Goal: Task Accomplishment & Management: Use online tool/utility

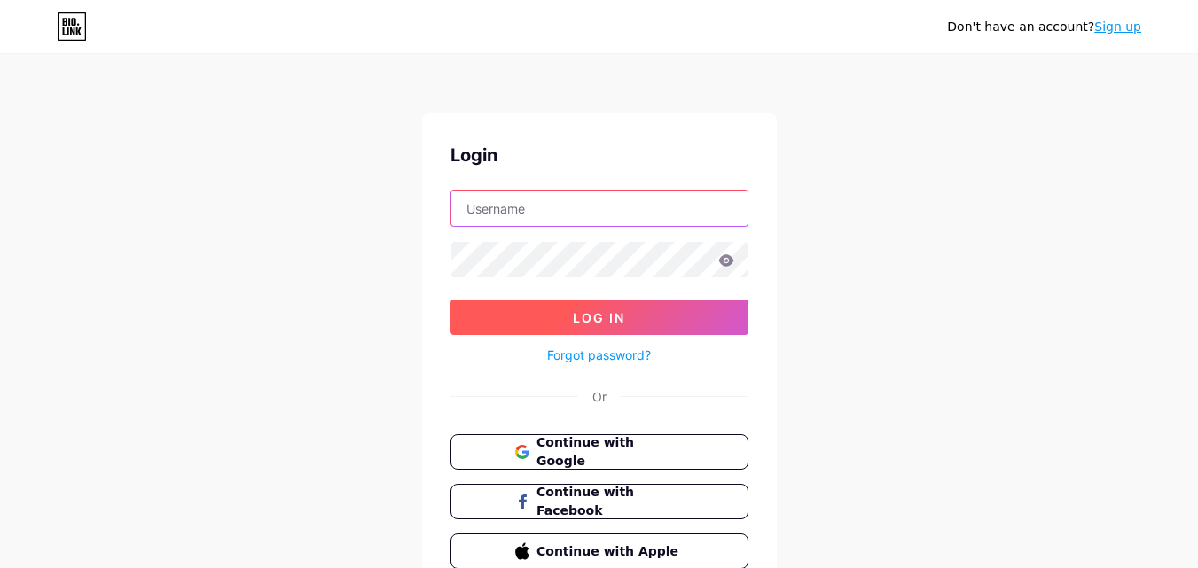
type input "[EMAIL_ADDRESS][DOMAIN_NAME]"
click at [637, 312] on button "Log In" at bounding box center [599, 317] width 298 height 35
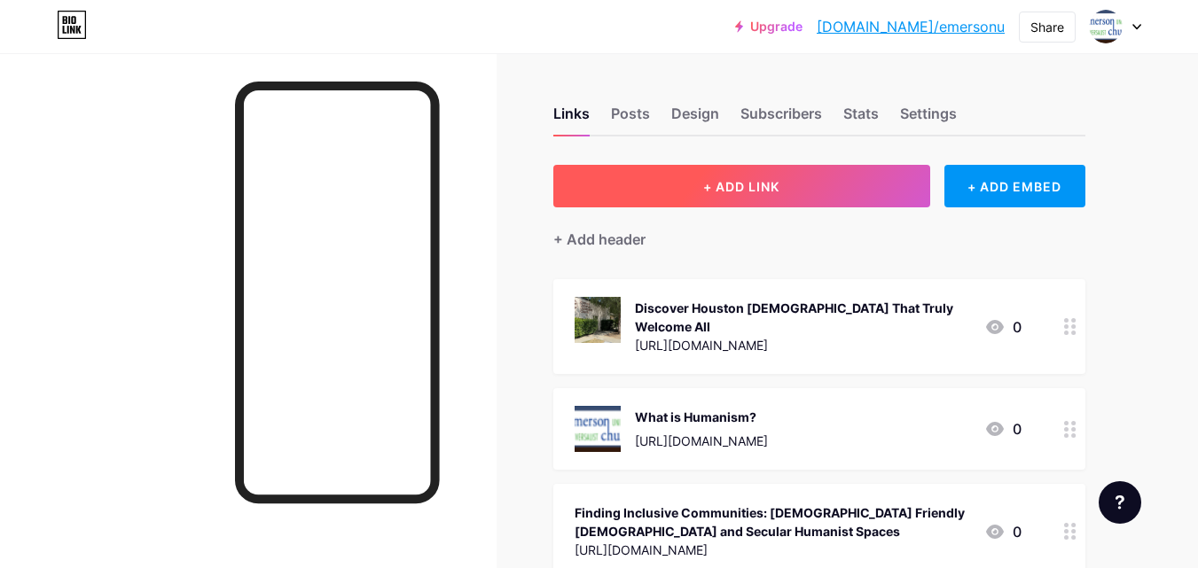
click at [754, 195] on button "+ ADD LINK" at bounding box center [741, 186] width 377 height 43
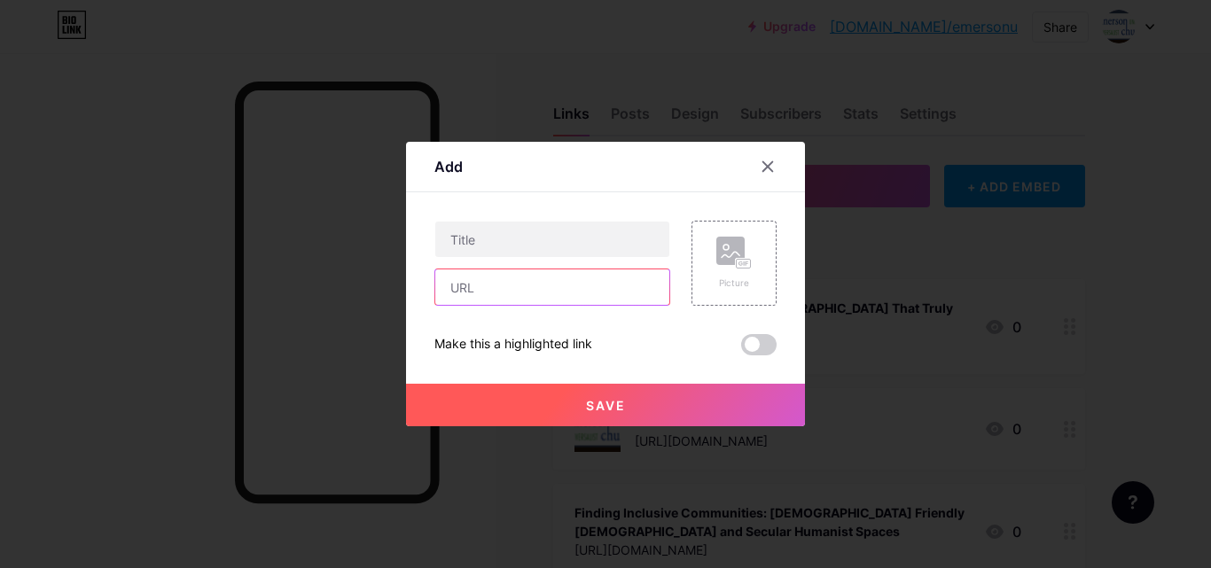
click at [468, 296] on input "text" at bounding box center [552, 287] width 234 height 35
paste input "[URL][DOMAIN_NAME]"
type input "[URL][DOMAIN_NAME]"
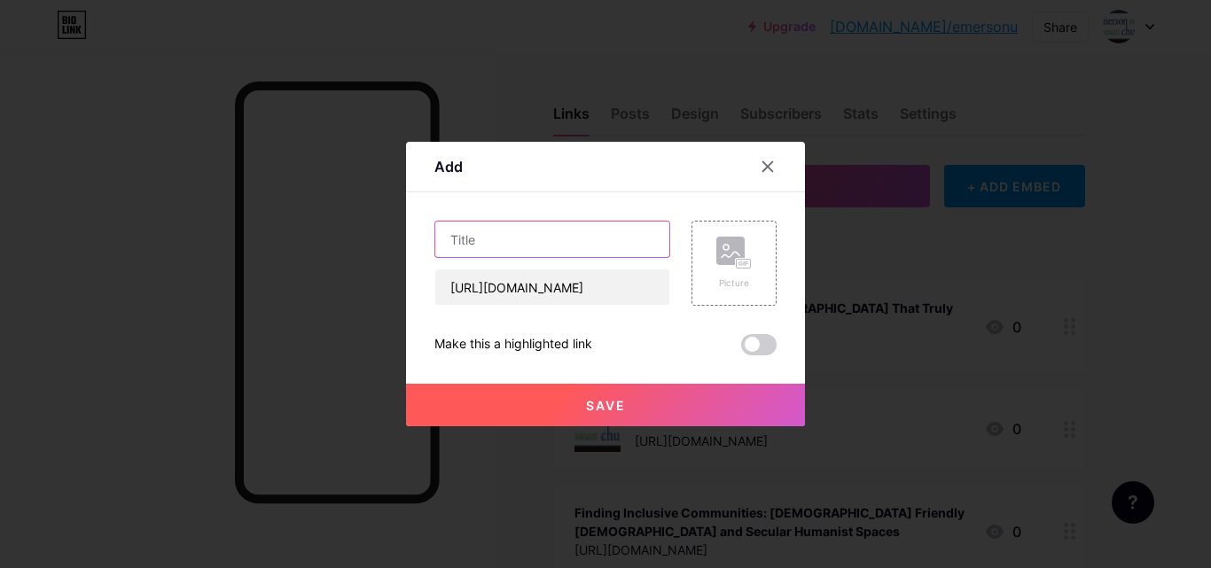
click at [468, 242] on input "text" at bounding box center [552, 239] width 234 height 35
paste input "A Lesson in Pluralism: Children Remain Our Greatest Teachers"
type input "A Lesson in Pluralism: Children Remain Our Greatest Teachers"
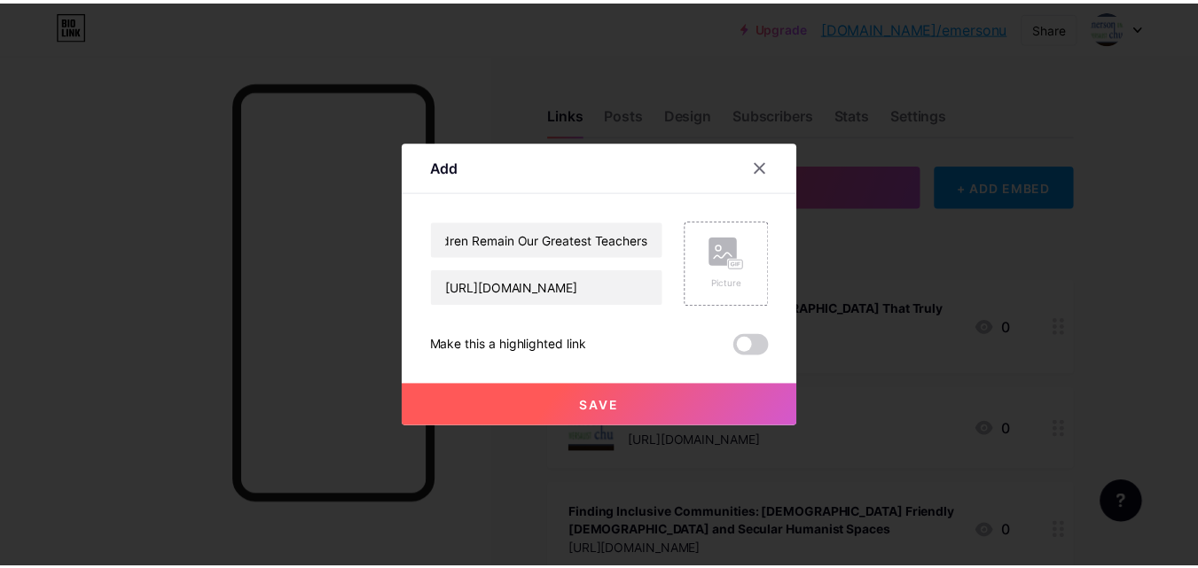
scroll to position [0, 0]
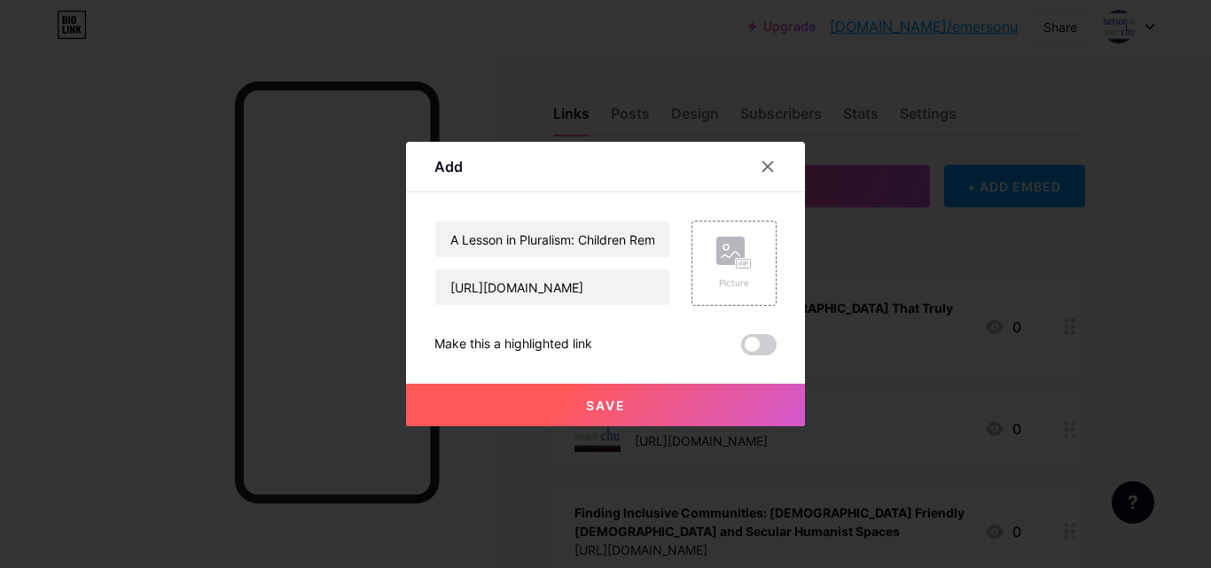
click at [586, 414] on button "Save" at bounding box center [605, 405] width 399 height 43
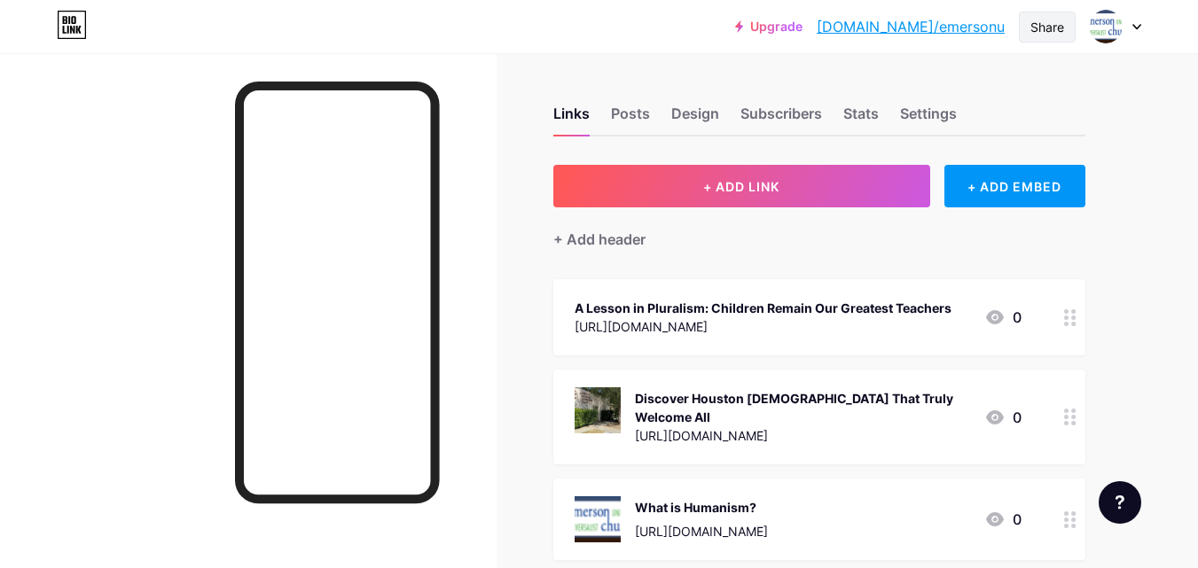
click at [1058, 23] on div "Share" at bounding box center [1047, 27] width 34 height 19
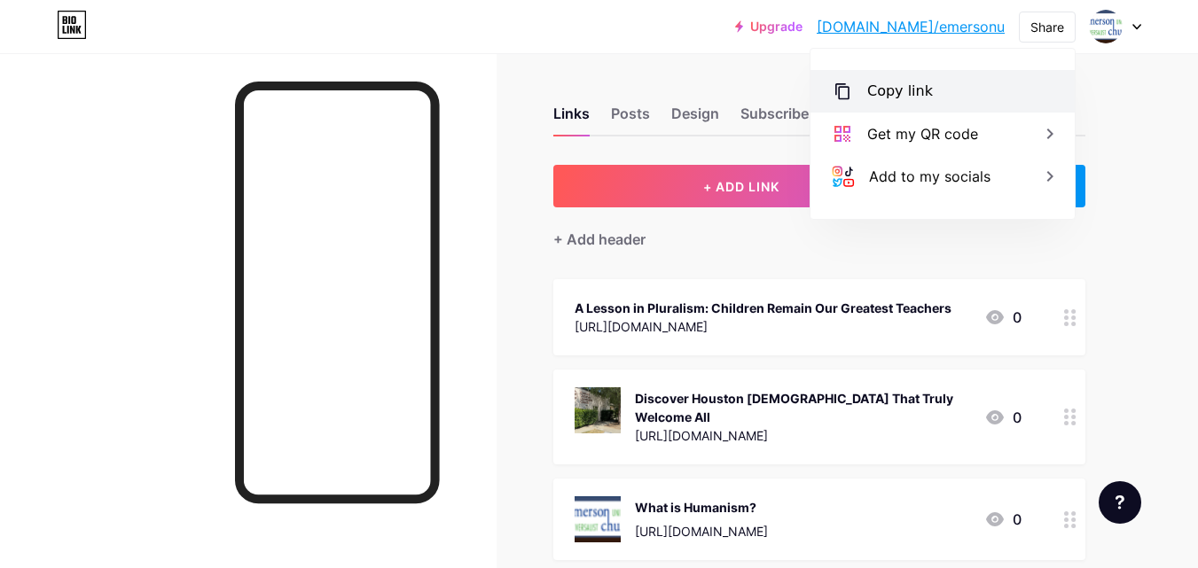
click at [918, 94] on div "Copy link" at bounding box center [900, 91] width 66 height 21
